Goal: Transaction & Acquisition: Book appointment/travel/reservation

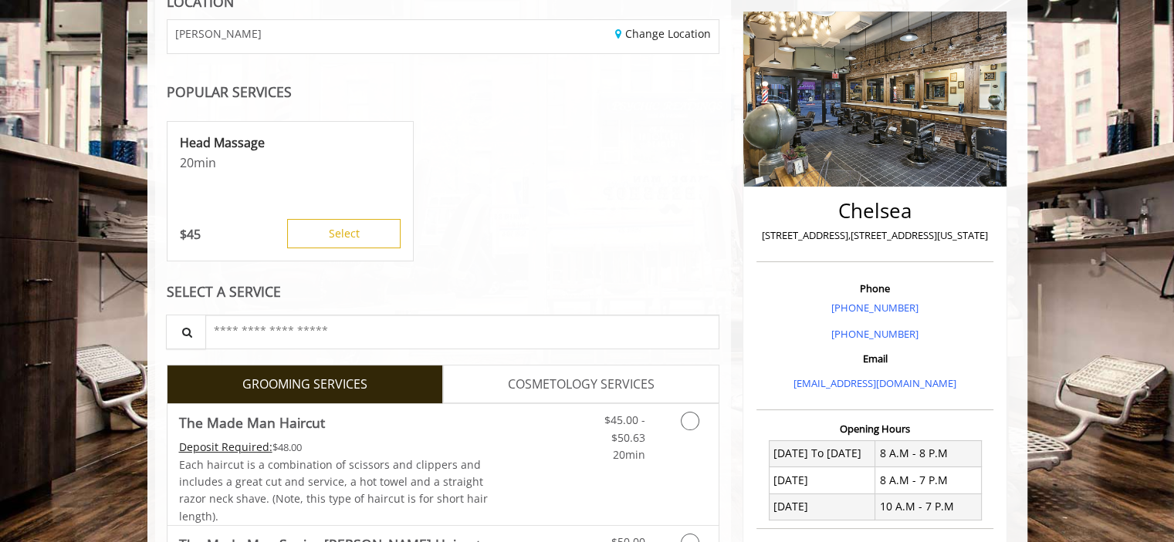
scroll to position [231, 0]
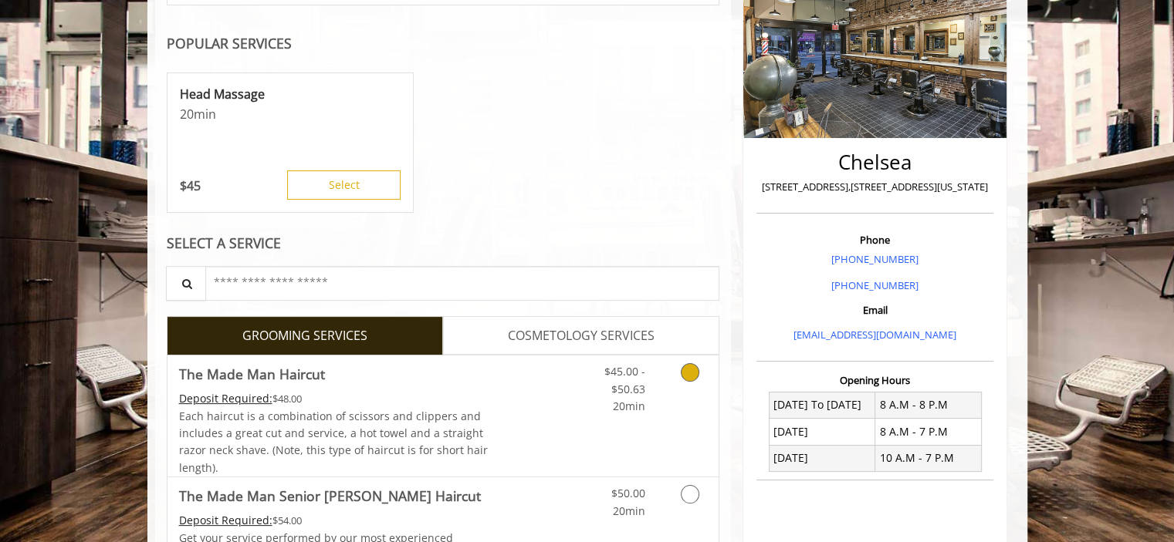
click at [693, 373] on icon "Grooming services" at bounding box center [690, 372] width 19 height 19
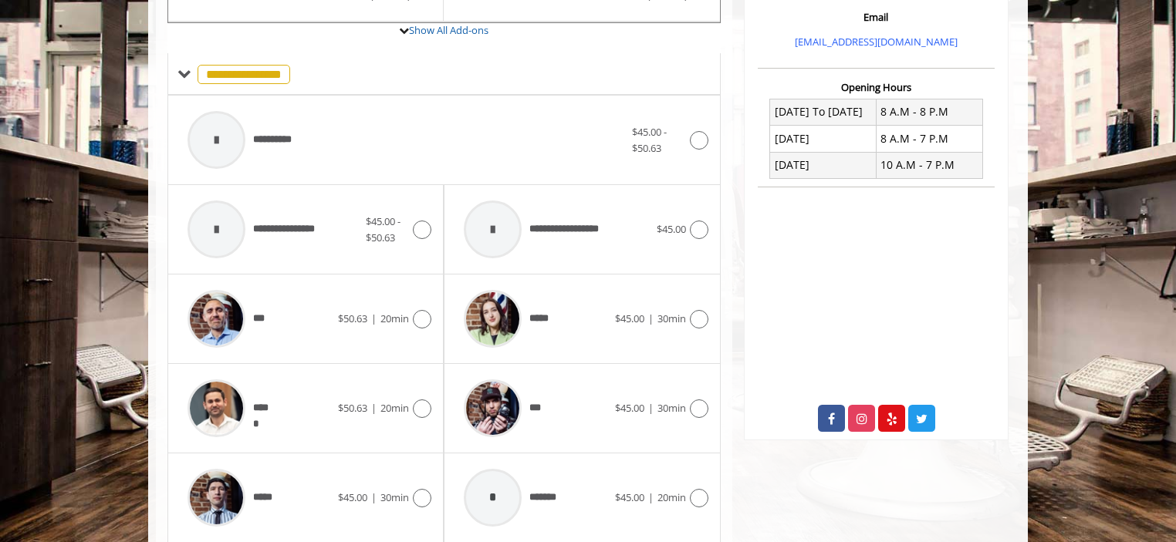
scroll to position [636, 0]
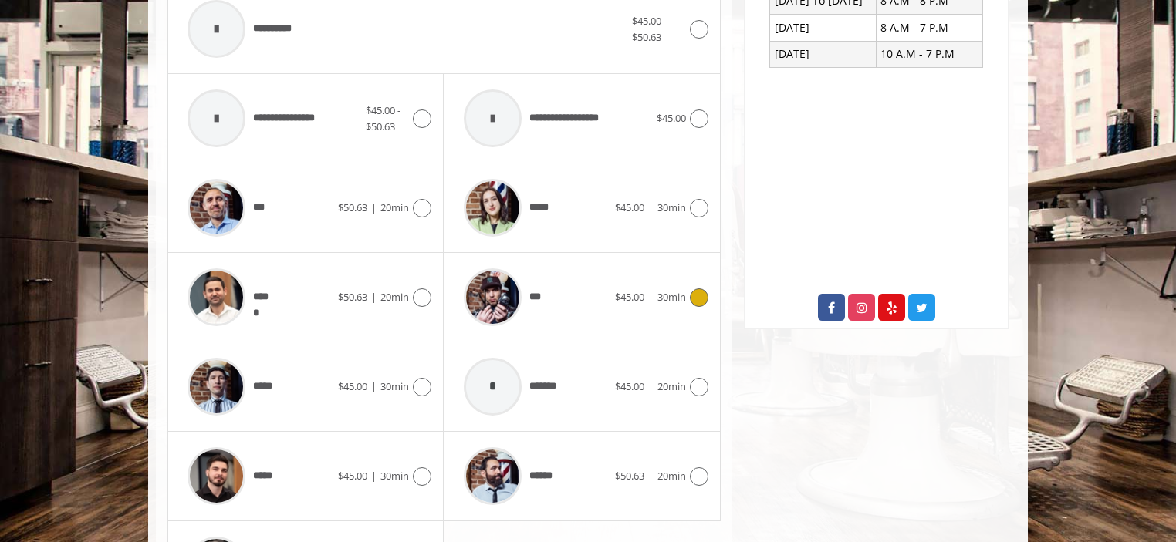
click at [698, 292] on icon at bounding box center [699, 298] width 19 height 19
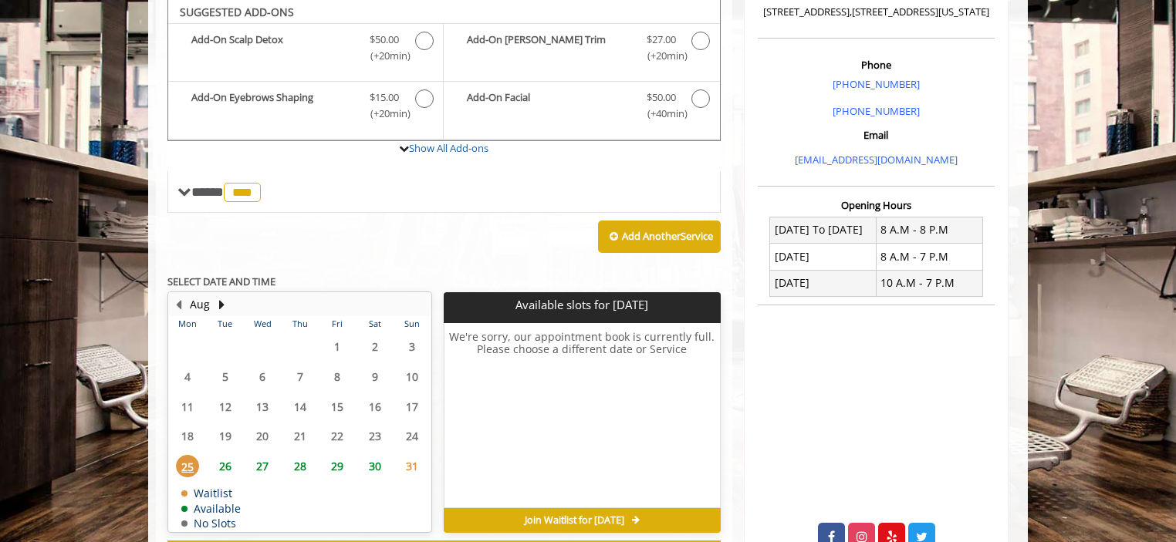
scroll to position [404, 0]
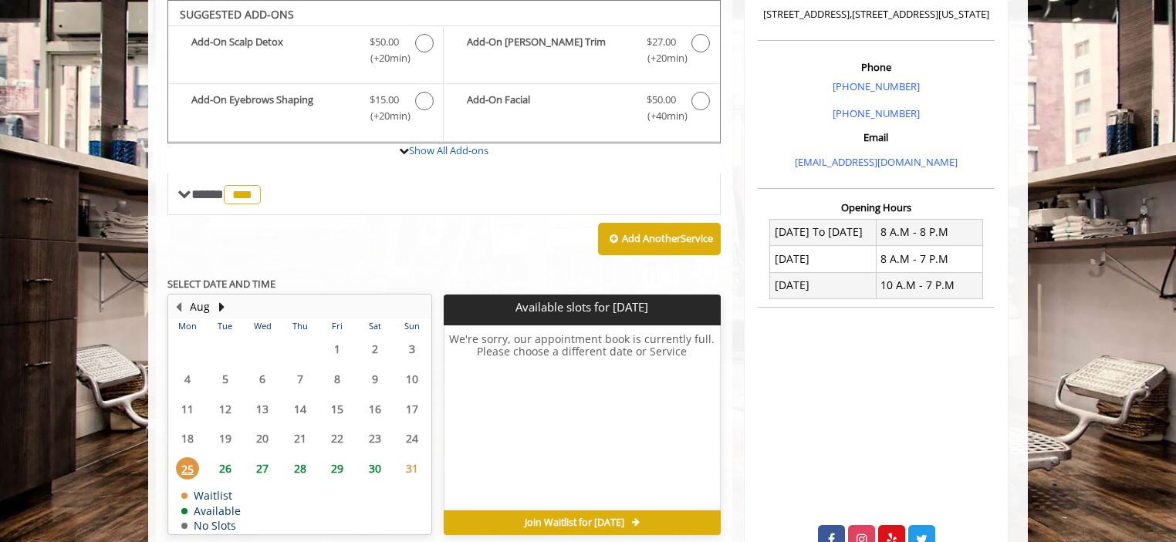
click at [261, 466] on span "27" at bounding box center [262, 469] width 23 height 22
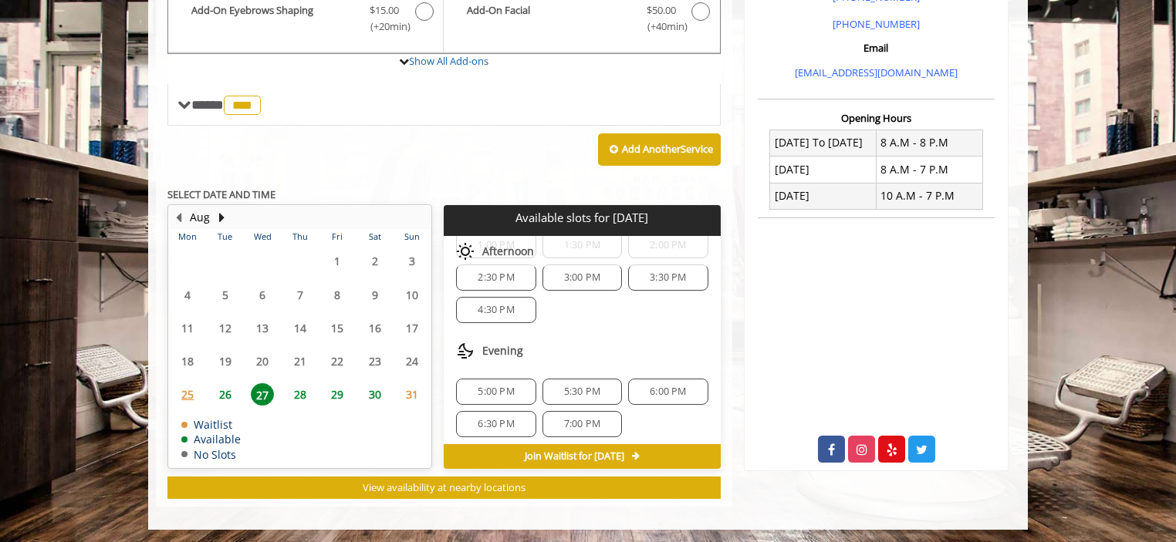
scroll to position [196, 0]
click at [591, 383] on span "5:30 PM" at bounding box center [582, 389] width 36 height 12
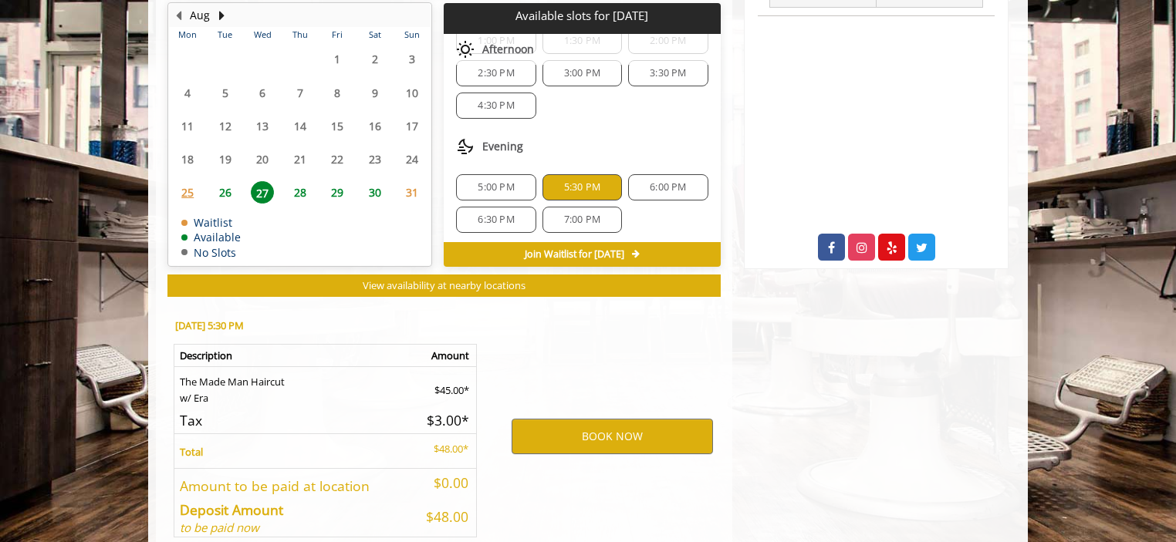
scroll to position [772, 0]
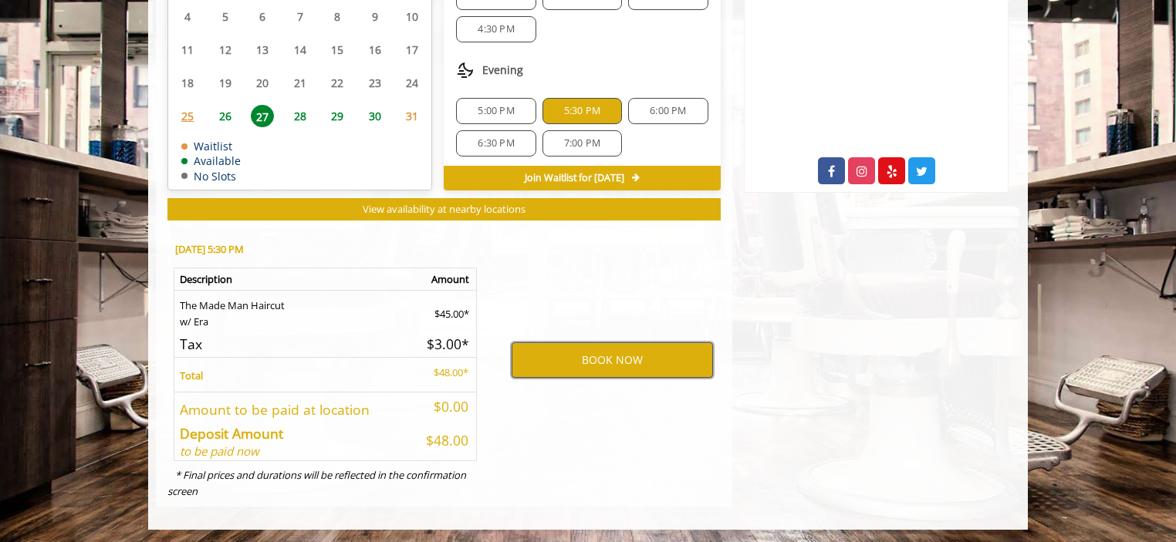
click at [568, 354] on button "BOOK NOW" at bounding box center [612, 360] width 201 height 35
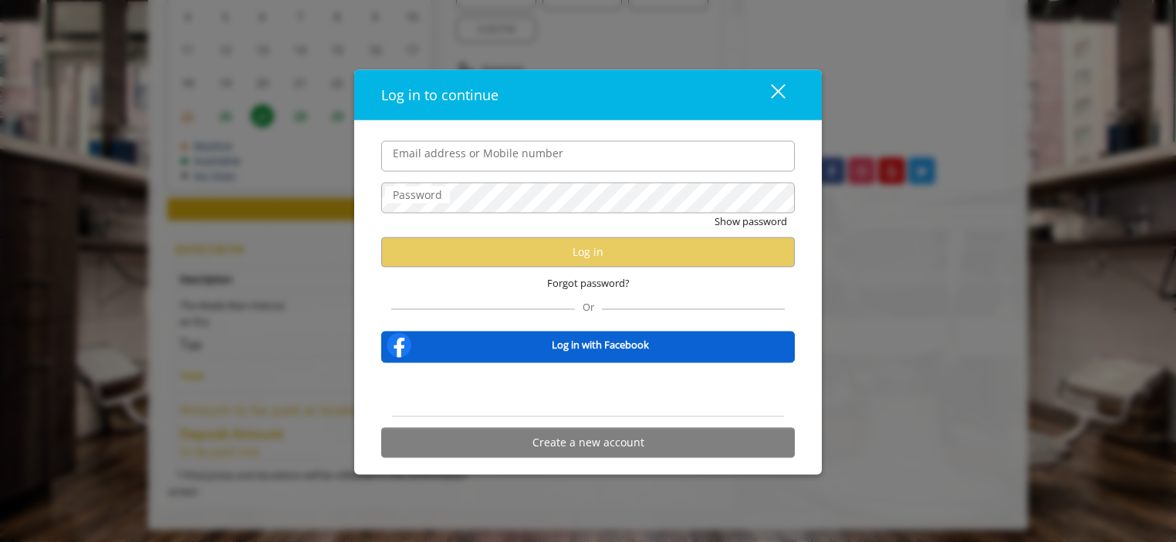
type input "**********"
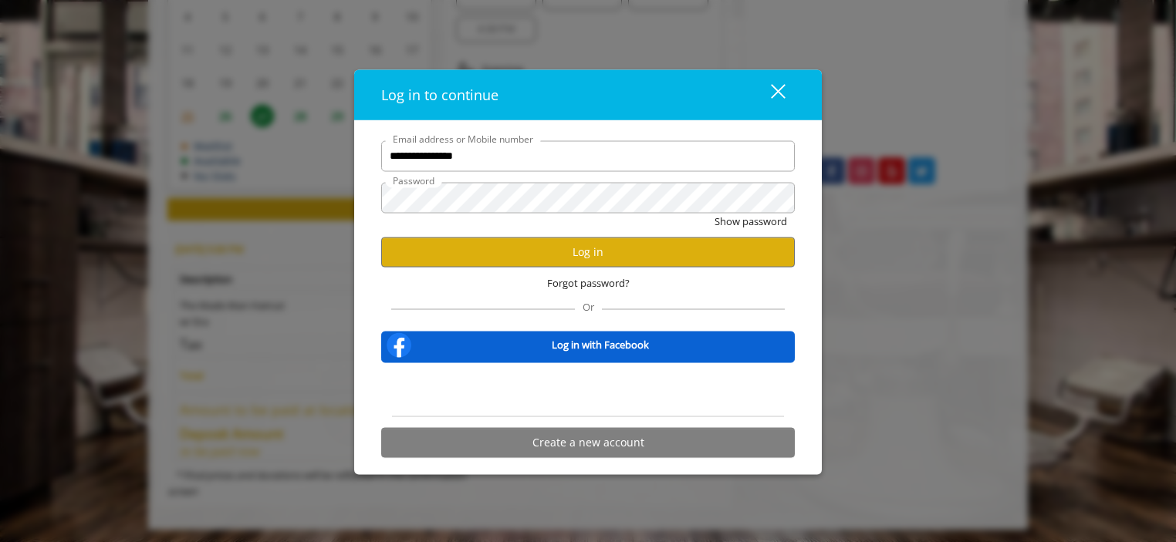
scroll to position [0, 0]
click at [562, 248] on button "Log in" at bounding box center [588, 252] width 414 height 30
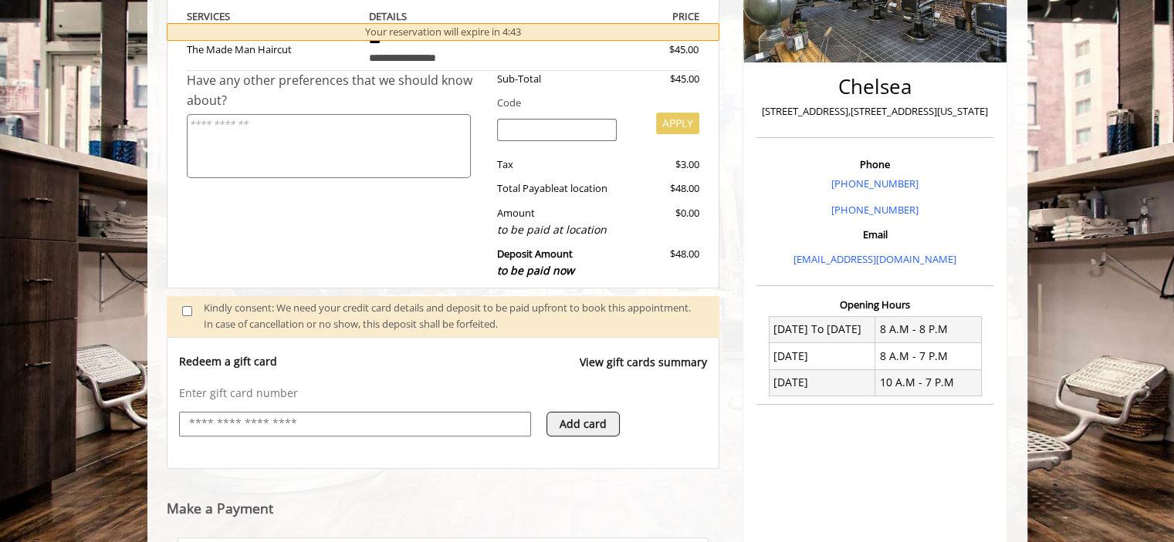
scroll to position [153, 0]
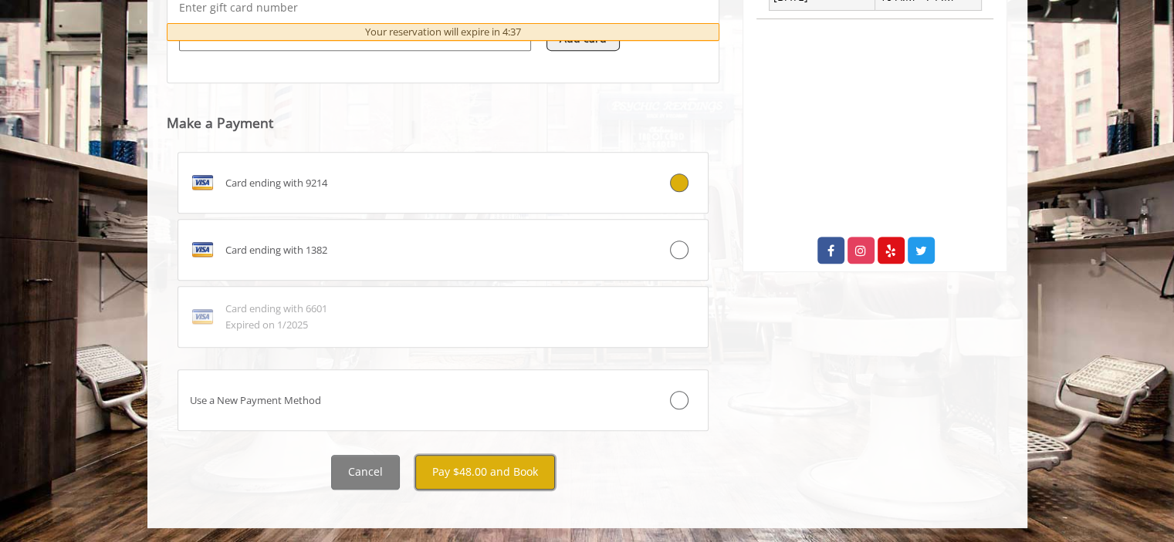
click at [492, 484] on button "Pay $48.00 and Book" at bounding box center [485, 472] width 140 height 35
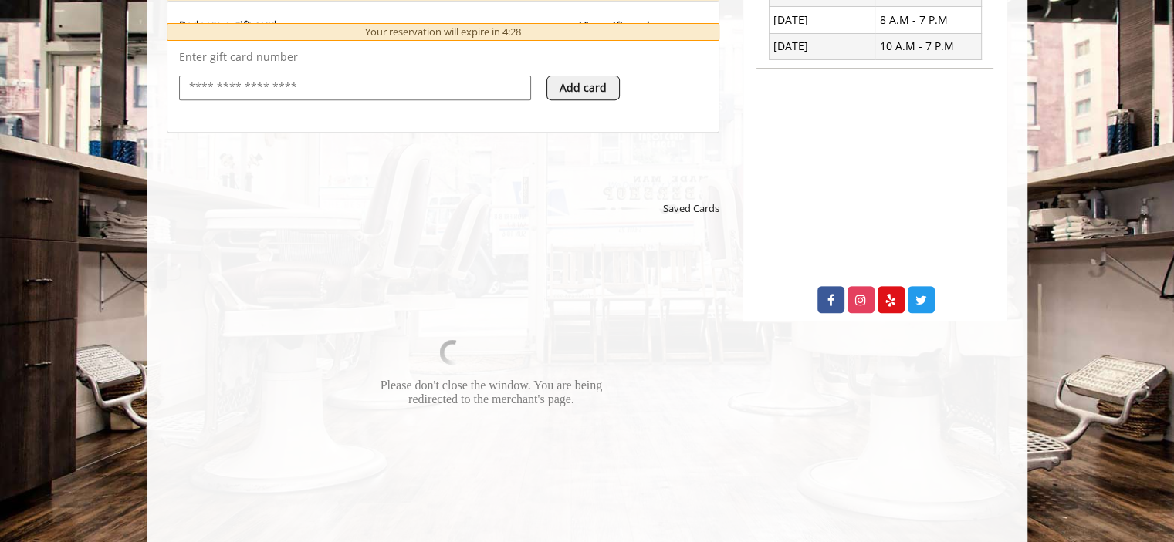
scroll to position [849, 0]
